Goal: Task Accomplishment & Management: Complete application form

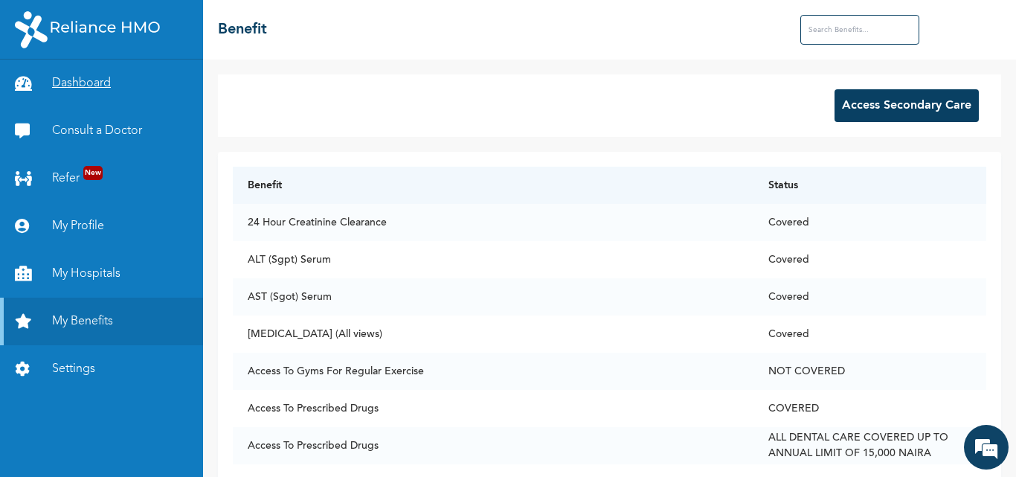
click at [104, 75] on link "Dashboard" at bounding box center [101, 83] width 203 height 48
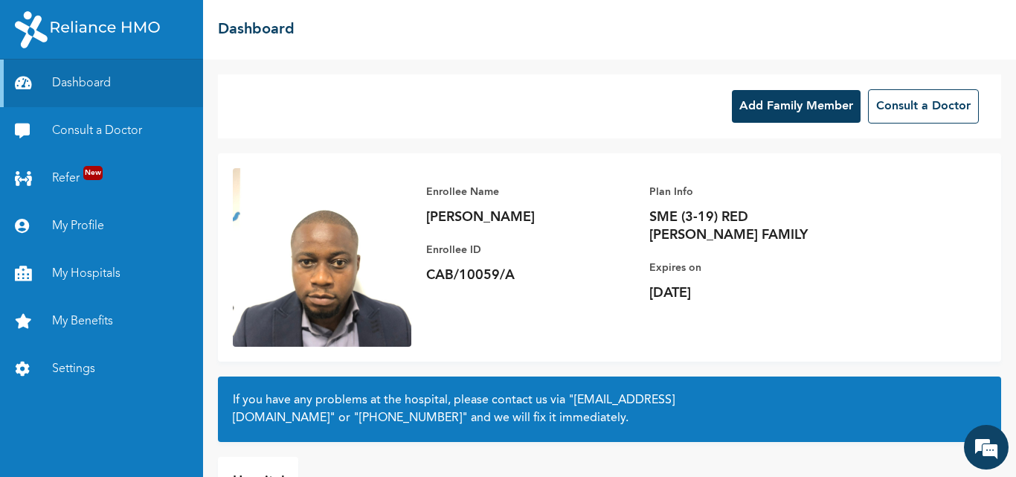
scroll to position [99, 0]
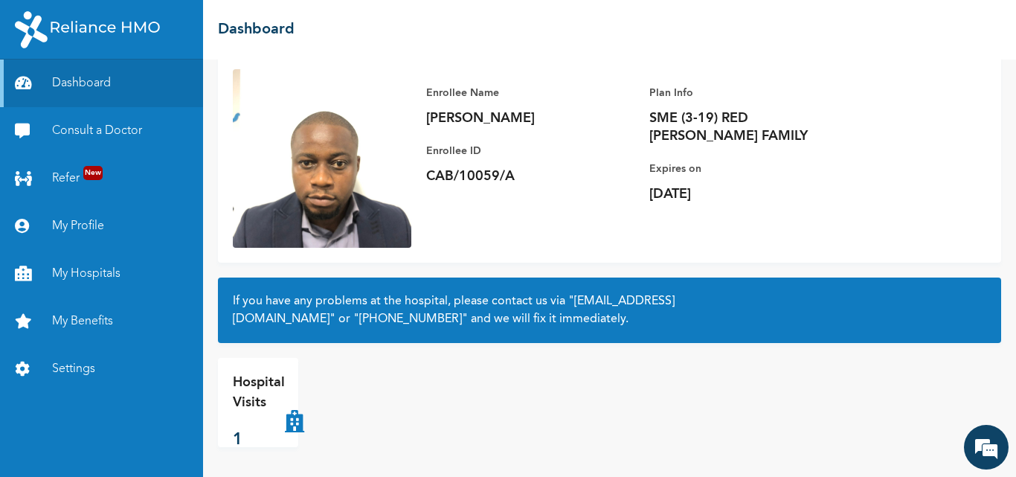
click at [283, 409] on p "Hospital Visits" at bounding box center [259, 392] width 52 height 40
click at [297, 427] on icon at bounding box center [294, 401] width 19 height 59
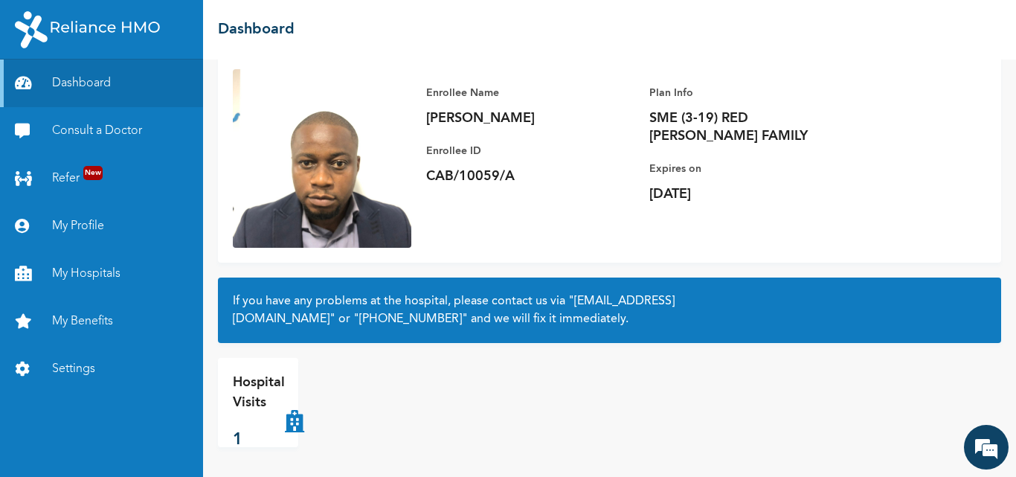
click at [297, 427] on icon at bounding box center [294, 401] width 19 height 59
click at [251, 403] on p "Hospital Visits" at bounding box center [259, 392] width 52 height 40
click at [240, 438] on p "1" at bounding box center [259, 440] width 52 height 25
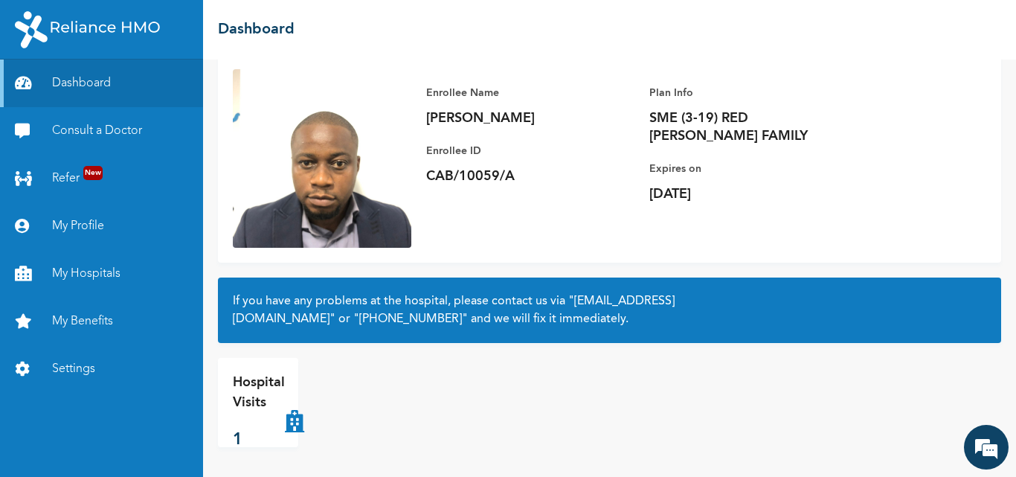
click at [234, 398] on p "Hospital Visits" at bounding box center [259, 392] width 52 height 40
drag, startPoint x: 523, startPoint y: 175, endPoint x: 425, endPoint y: 180, distance: 98.3
click at [425, 180] on div "Enrollee Name [PERSON_NAME] Enrollee ID CAB/10059/A Plan Info SME (3-19) RED [P…" at bounding box center [649, 143] width 476 height 149
copy p "CAB/10059/A"
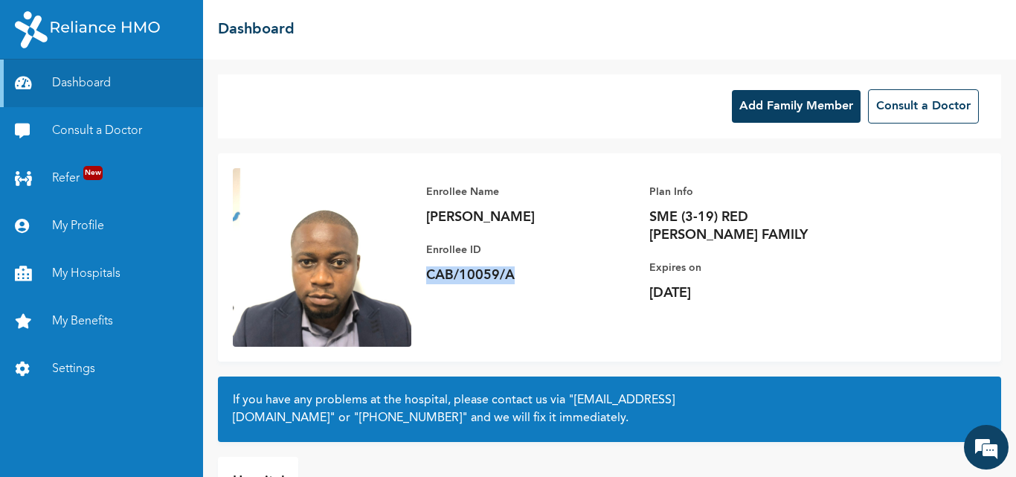
click at [806, 98] on button "Add Family Member" at bounding box center [796, 106] width 129 height 33
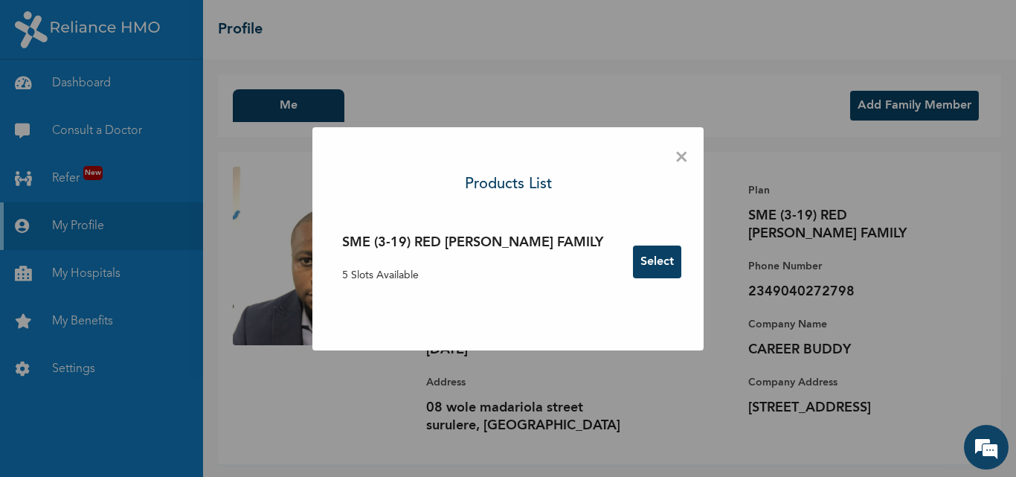
click at [633, 261] on button "Select" at bounding box center [657, 261] width 48 height 33
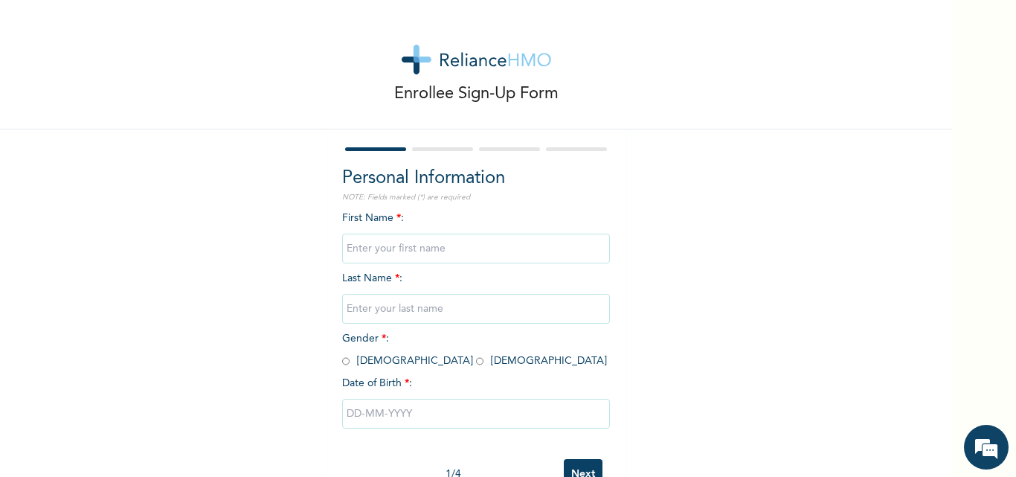
click at [416, 245] on input "text" at bounding box center [476, 248] width 268 height 30
type input "[PERSON_NAME]"
click at [425, 303] on input "text" at bounding box center [476, 309] width 268 height 30
type input "AJILEYE"
click at [476, 364] on input "radio" at bounding box center [479, 361] width 7 height 14
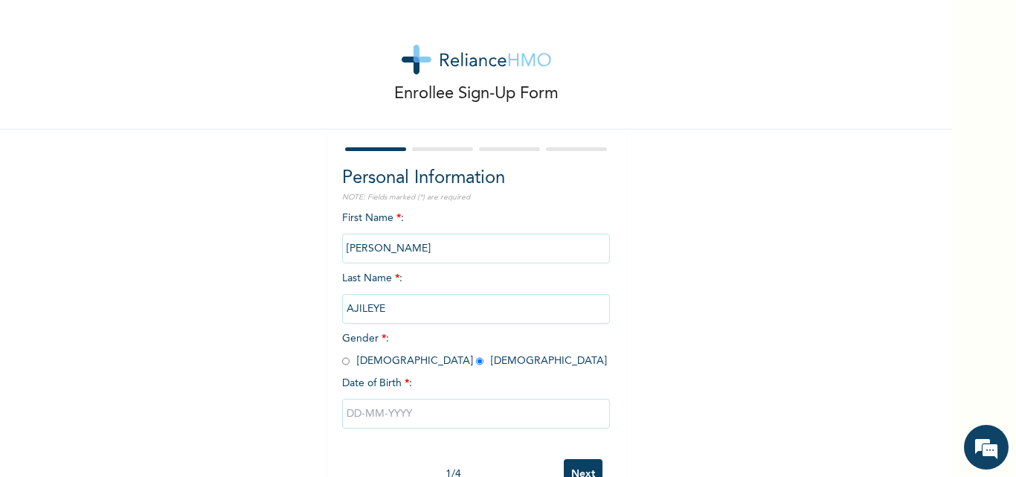
radio input "true"
click at [382, 406] on input "text" at bounding box center [476, 414] width 268 height 30
select select "7"
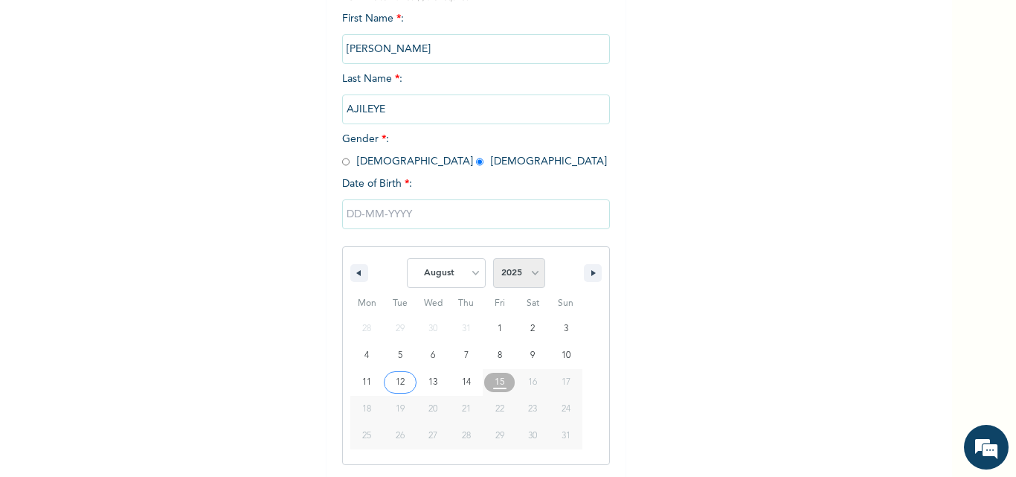
click at [538, 268] on select "2025 2024 2023 2022 2021 2020 2019 2018 2017 2016 2015 2014 2013 2012 2011 2010…" at bounding box center [519, 273] width 52 height 30
select select "1994"
click at [493, 259] on select "2025 2024 2023 2022 2021 2020 2019 2018 2017 2016 2015 2014 2013 2012 2011 2010…" at bounding box center [519, 273] width 52 height 30
click at [445, 280] on select "January February March April May June July August September October November De…" at bounding box center [446, 273] width 79 height 30
select select "3"
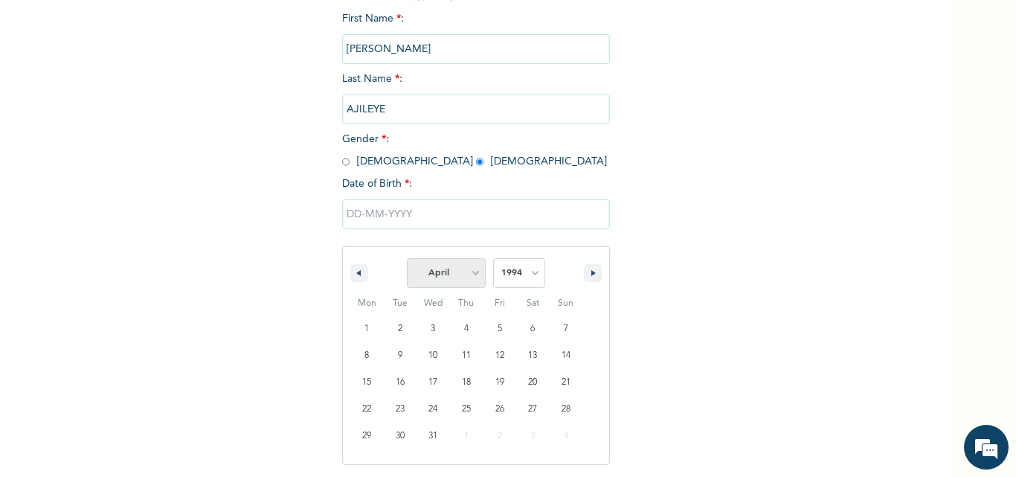
click at [407, 259] on select "January February March April May June July August September October November De…" at bounding box center [446, 273] width 79 height 30
type input "[DATE]"
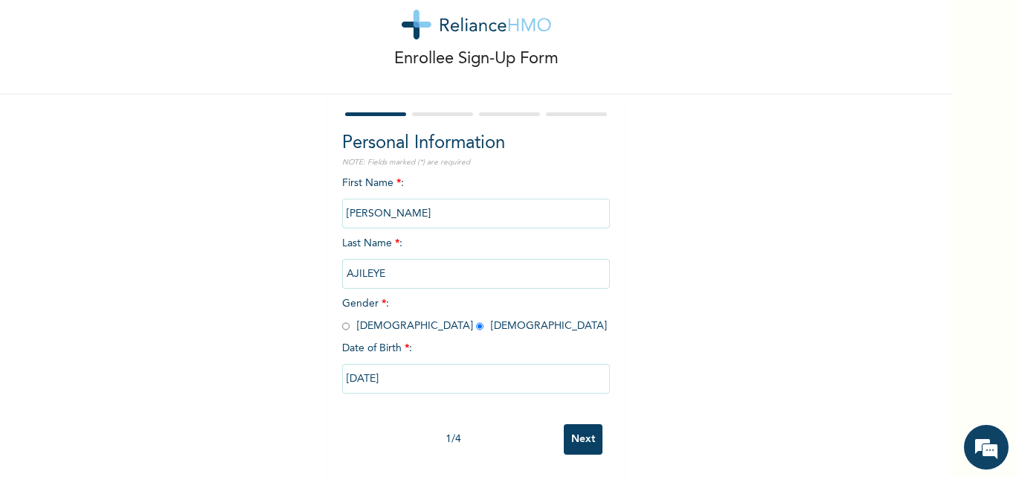
click at [588, 433] on input "Next" at bounding box center [583, 439] width 39 height 30
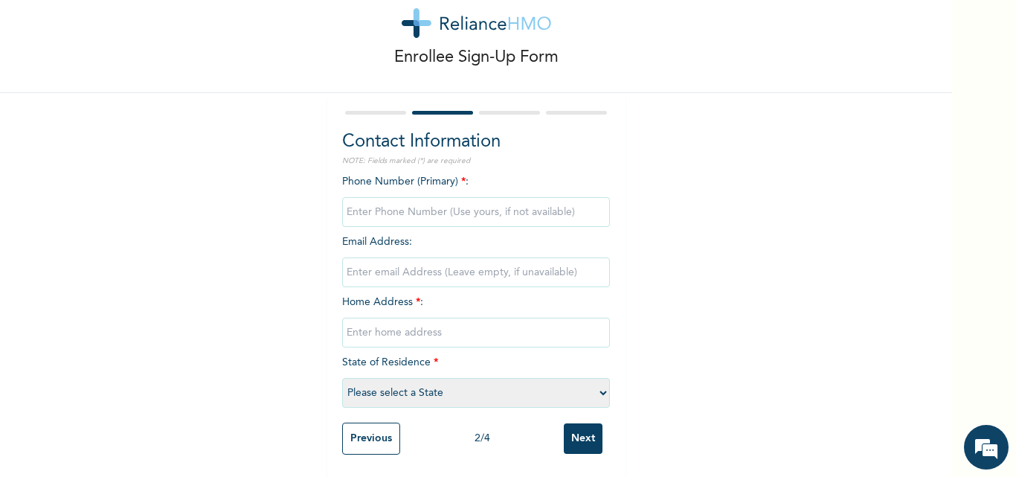
click at [492, 225] on div "Phone Number (Primary) * : Email Address : Home Address * : State of Residence …" at bounding box center [476, 294] width 268 height 241
click at [490, 204] on input "phone" at bounding box center [476, 212] width 268 height 30
type input "08167748728"
click at [465, 277] on div "Phone Number (Primary) * : Email Address : Home Address * : State of Residence …" at bounding box center [476, 294] width 268 height 241
click at [468, 259] on input "email" at bounding box center [476, 272] width 268 height 30
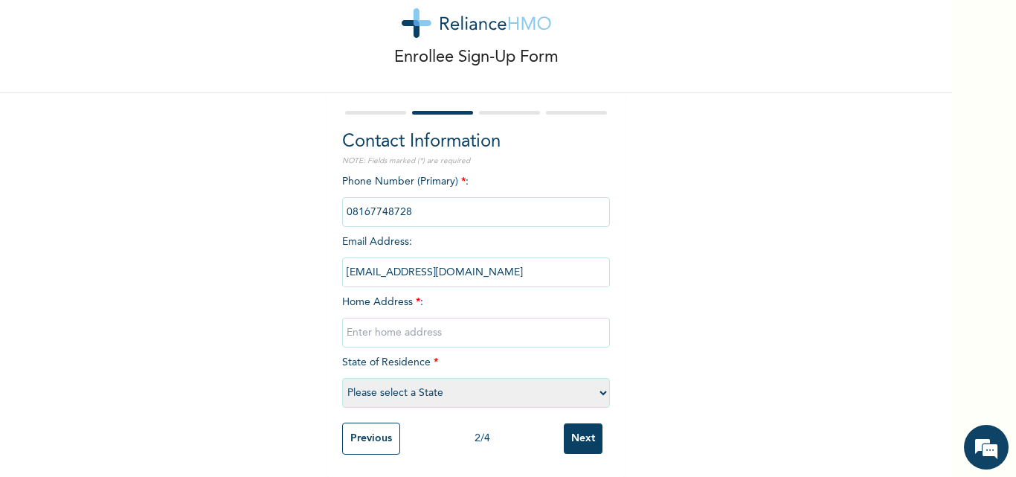
type input "[EMAIL_ADDRESS][DOMAIN_NAME]"
click at [454, 321] on input "text" at bounding box center [476, 332] width 268 height 30
type input "08 wole madariola surulere"
click at [443, 380] on select "Please select a State [PERSON_NAME] (FCT) [PERSON_NAME] Ibom [GEOGRAPHIC_DATA] …" at bounding box center [476, 393] width 268 height 30
select select "25"
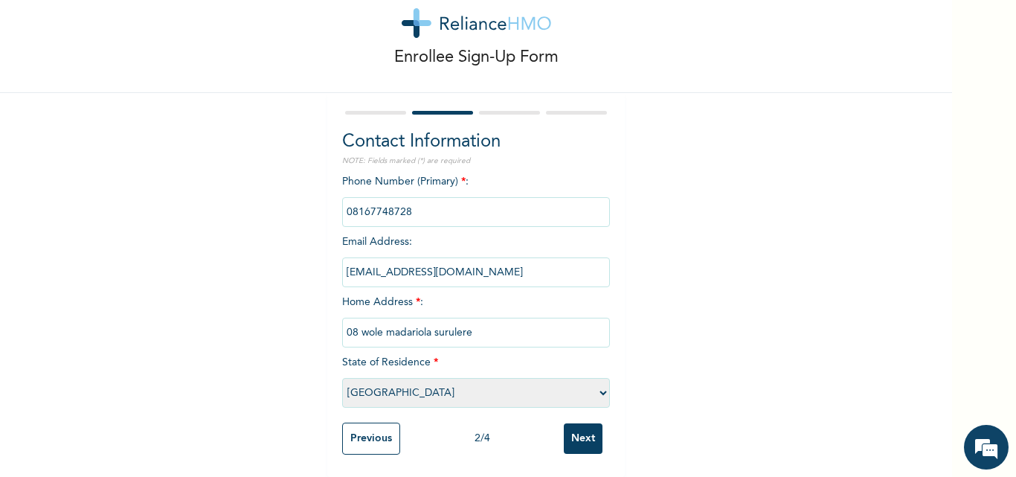
click at [342, 378] on select "Please select a State [PERSON_NAME] (FCT) [PERSON_NAME] Ibom [GEOGRAPHIC_DATA] …" at bounding box center [476, 393] width 268 height 30
click at [575, 424] on input "Next" at bounding box center [583, 438] width 39 height 30
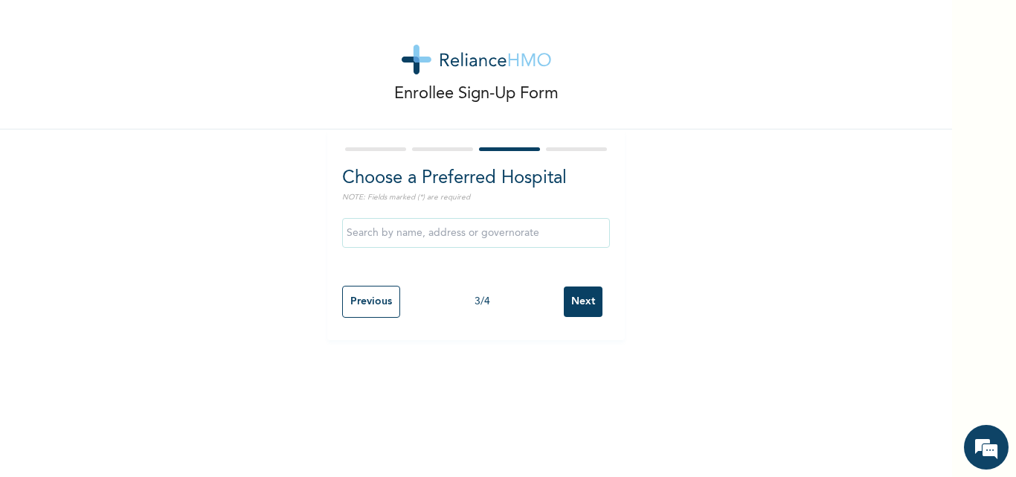
scroll to position [0, 0]
click at [529, 235] on input "text" at bounding box center [476, 233] width 268 height 30
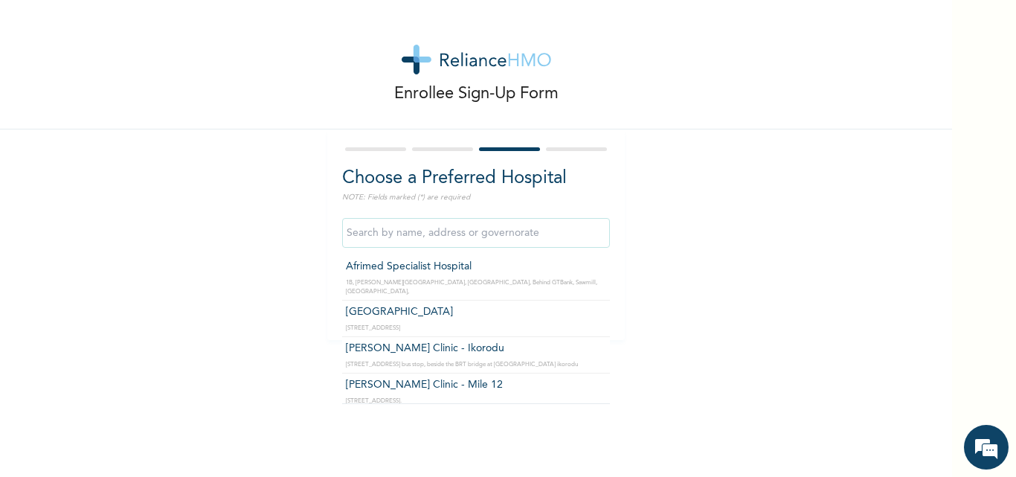
type input "[GEOGRAPHIC_DATA]"
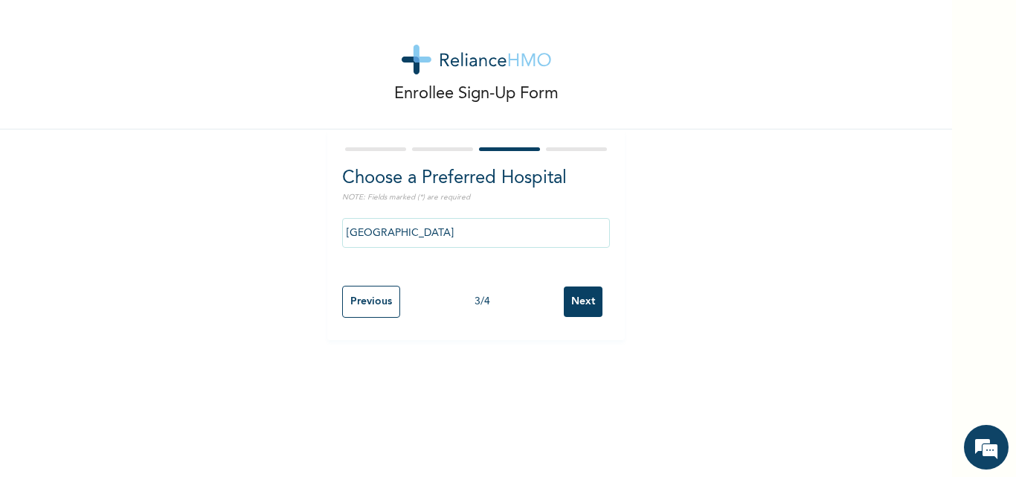
click at [564, 306] on input "Next" at bounding box center [583, 301] width 39 height 30
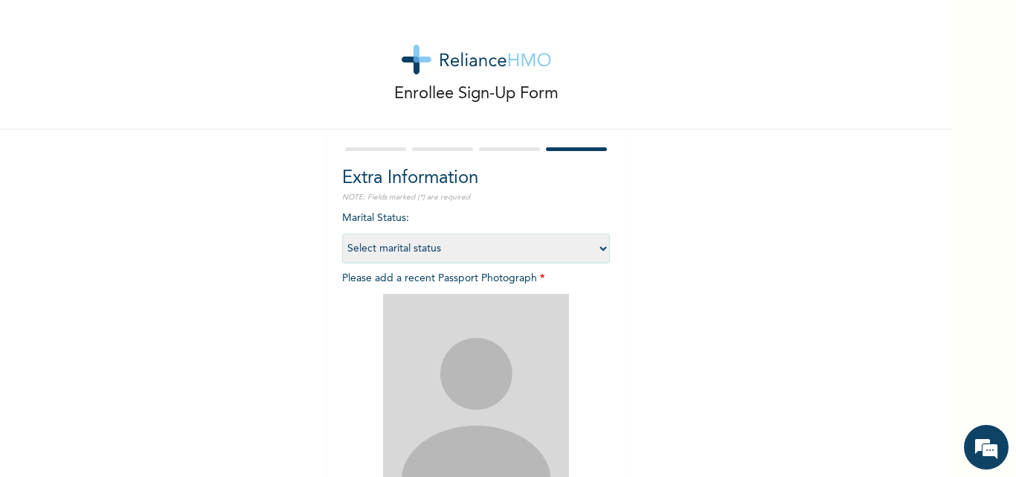
click at [497, 247] on select "Select marital status [DEMOGRAPHIC_DATA] Married [DEMOGRAPHIC_DATA] Widow/[DEMO…" at bounding box center [476, 248] width 268 height 30
select select "2"
click at [342, 233] on select "Select marital status [DEMOGRAPHIC_DATA] Married [DEMOGRAPHIC_DATA] Widow/[DEMO…" at bounding box center [476, 248] width 268 height 30
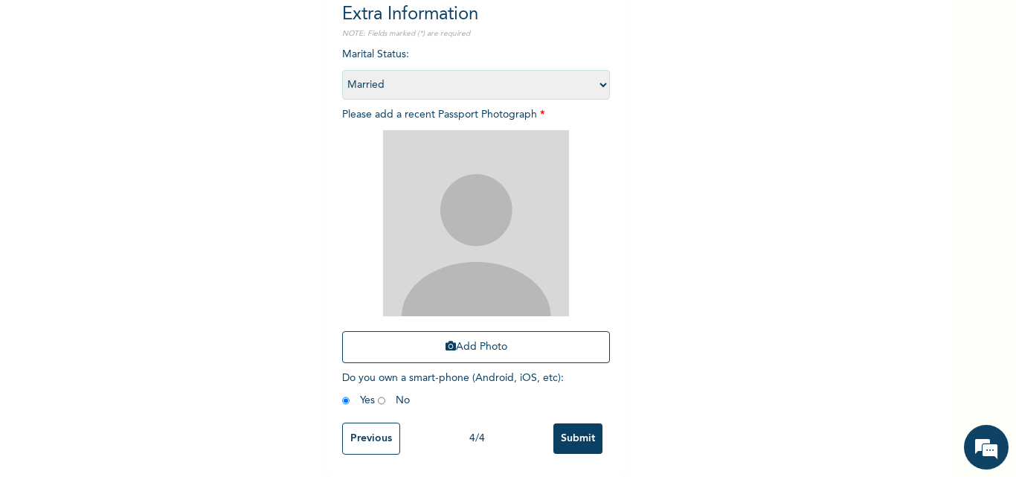
click at [578, 430] on input "Submit" at bounding box center [577, 438] width 49 height 30
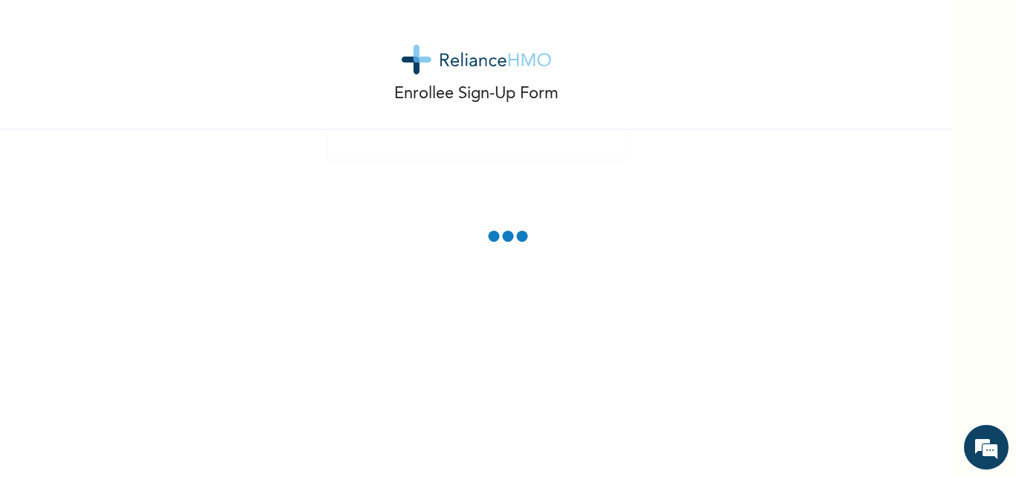
scroll to position [0, 0]
click at [578, 430] on div "Enrollee Sign-Up Form" at bounding box center [476, 238] width 952 height 477
